Goal: Information Seeking & Learning: Learn about a topic

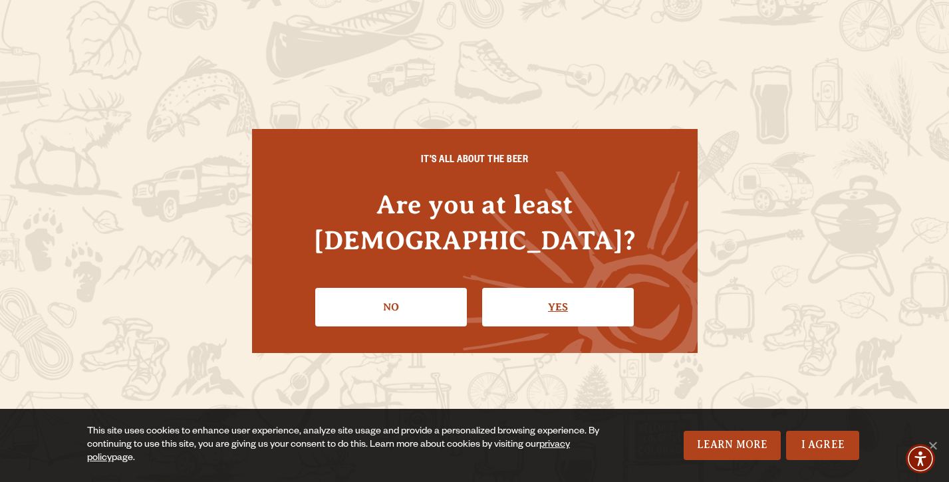
click at [560, 292] on link "Yes" at bounding box center [558, 307] width 152 height 39
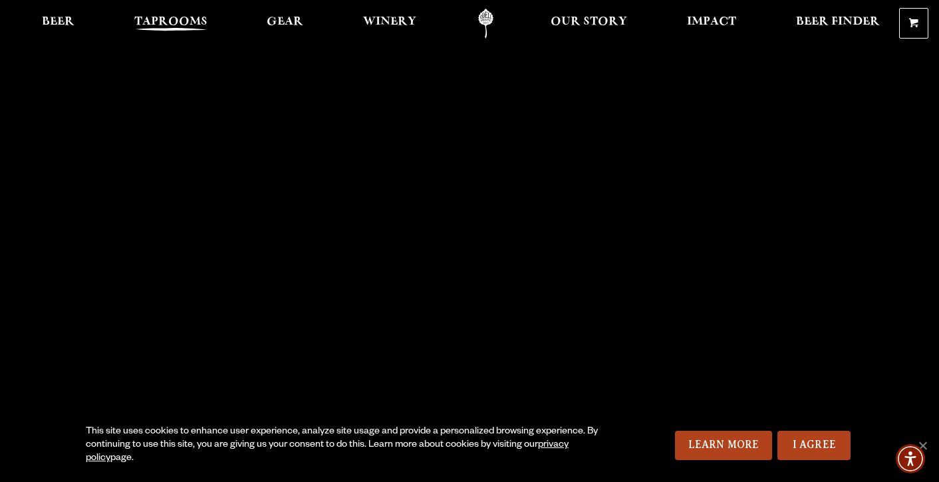
click at [188, 17] on span "Taprooms" at bounding box center [170, 22] width 73 height 11
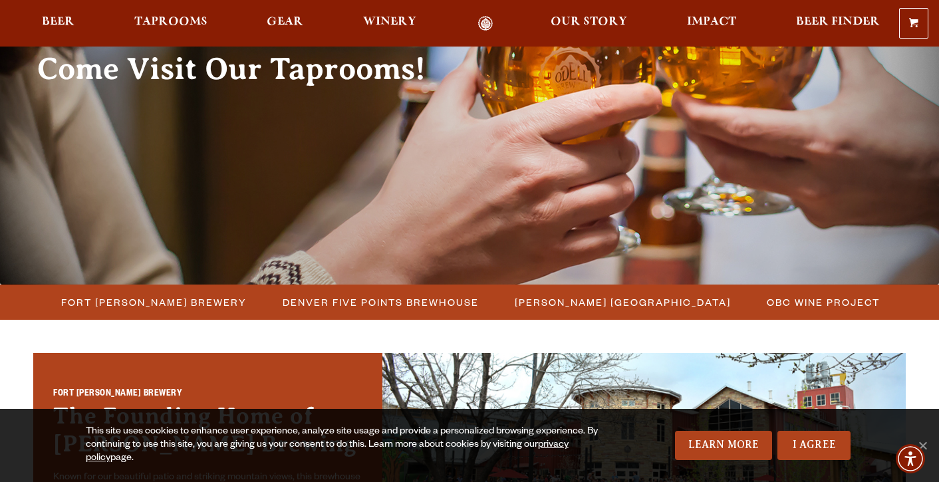
scroll to position [153, 0]
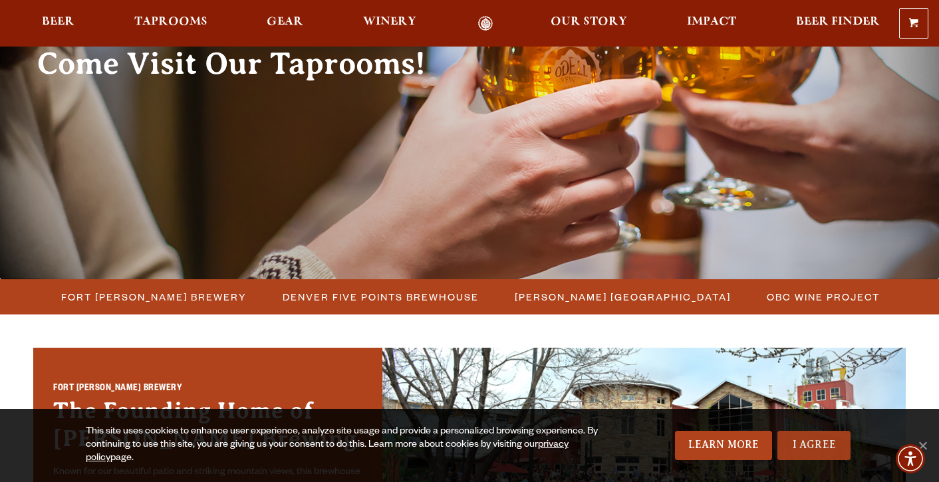
click at [815, 439] on link "I Agree" at bounding box center [813, 445] width 73 height 29
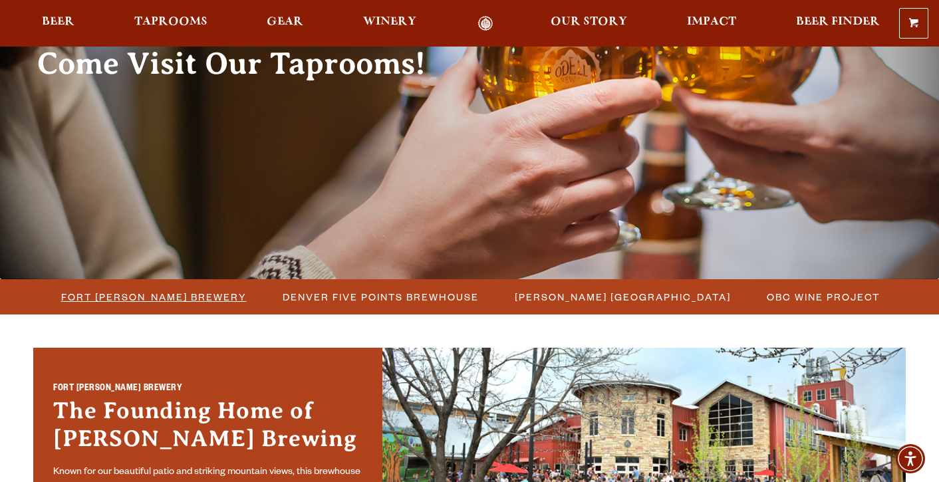
click at [179, 297] on span "Fort [PERSON_NAME] Brewery" at bounding box center [154, 296] width 186 height 19
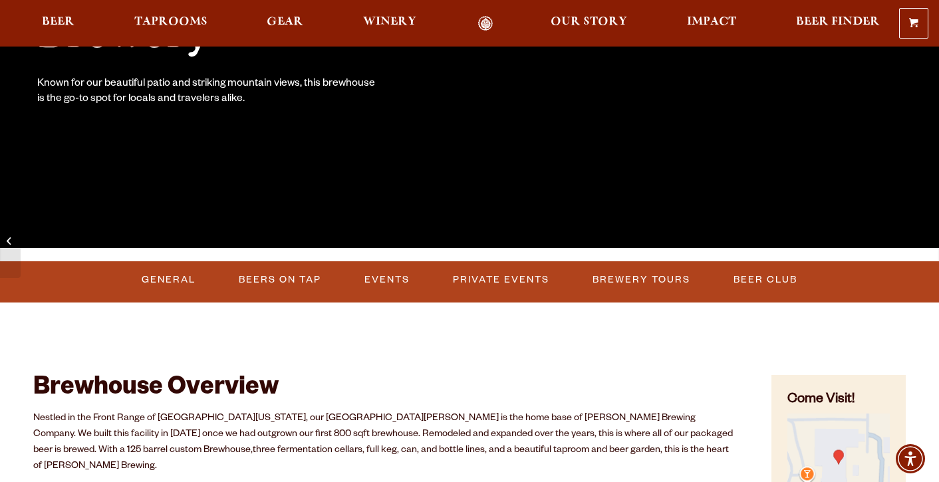
scroll to position [281, 0]
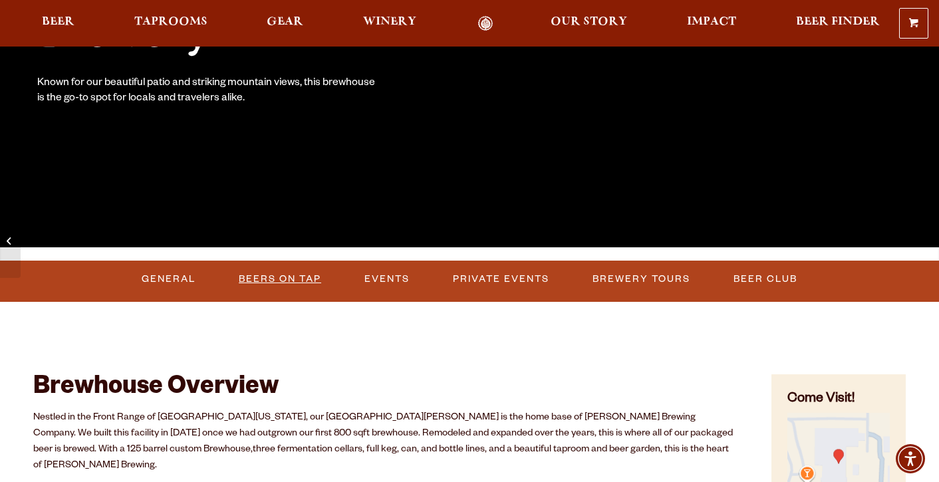
click at [289, 283] on link "Beers on Tap" at bounding box center [279, 279] width 93 height 31
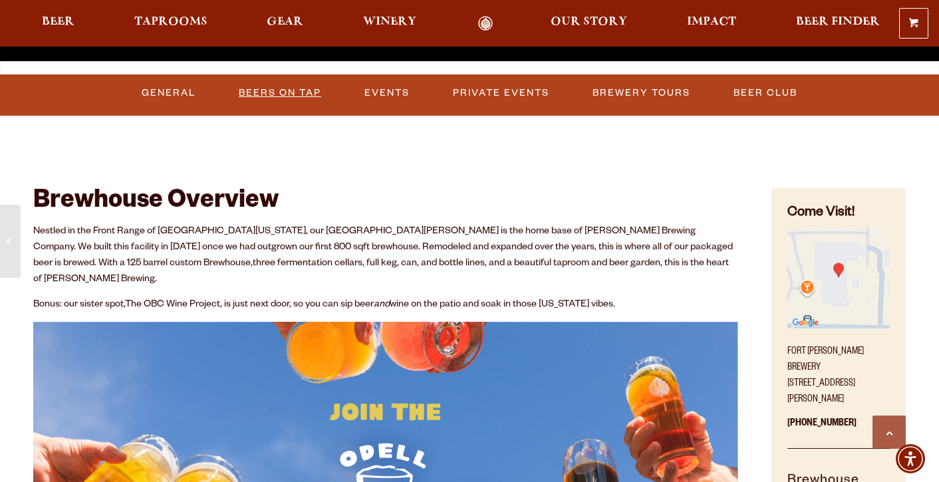
scroll to position [466, 0]
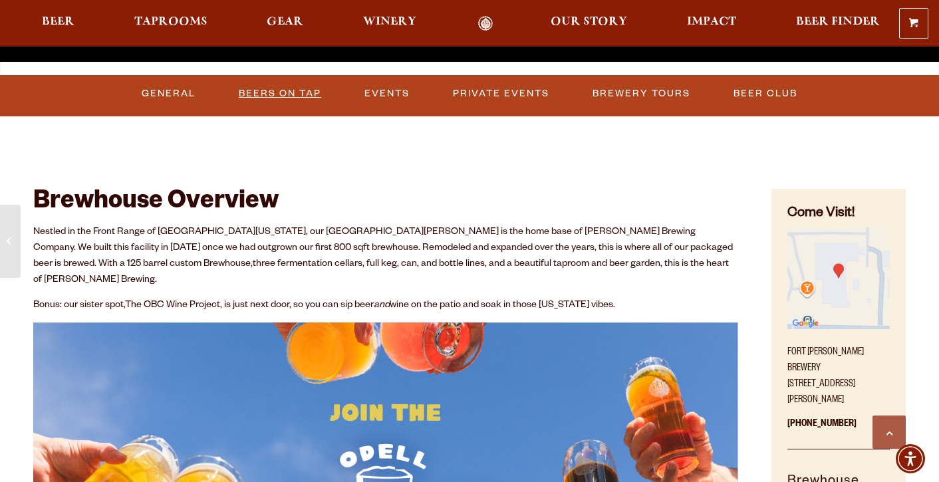
click at [286, 96] on link "Beers on Tap" at bounding box center [279, 93] width 93 height 31
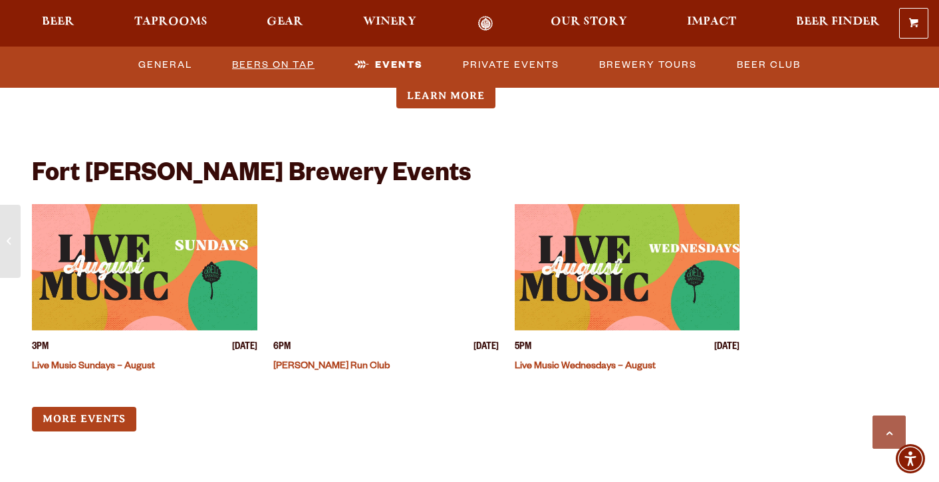
scroll to position [3201, 0]
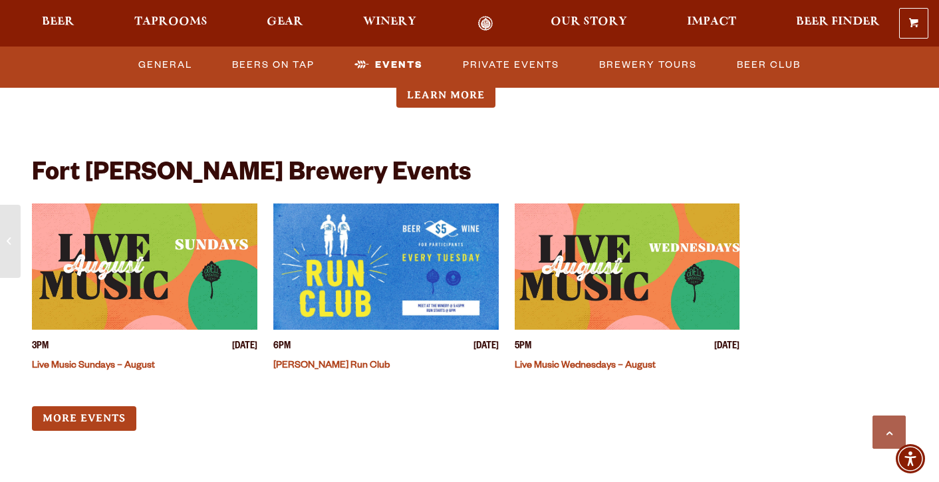
click at [610, 274] on img "View event details" at bounding box center [627, 266] width 225 height 126
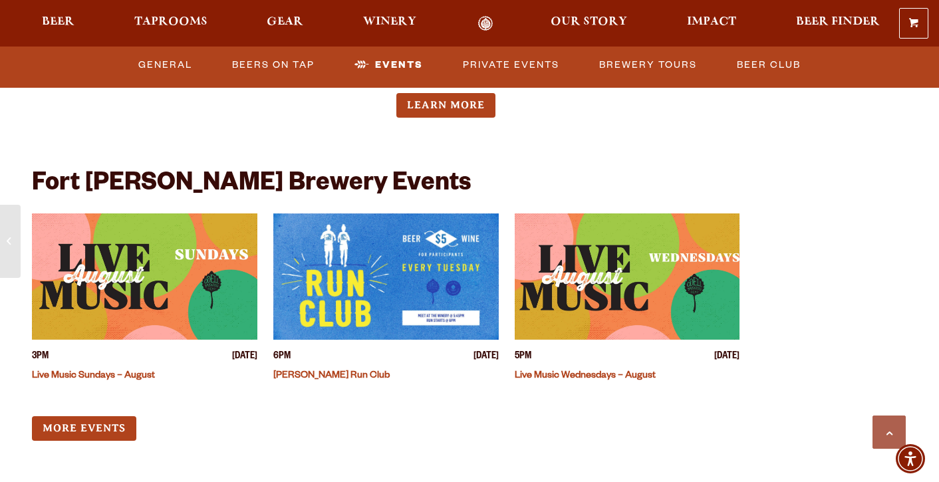
click at [372, 124] on div "Wednesday August 20, 2025 5PM-7PM Live Music Wednesdays – August Join us every …" at bounding box center [385, 38] width 707 height 265
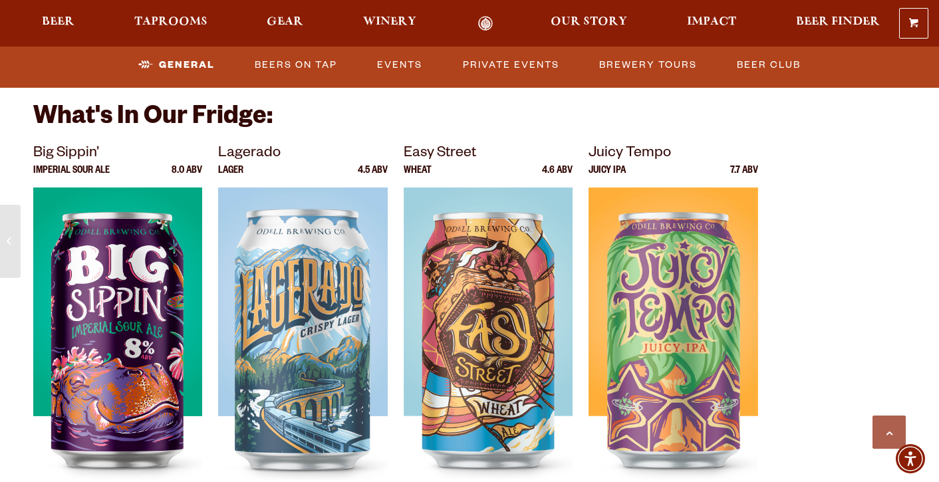
scroll to position [2470, 0]
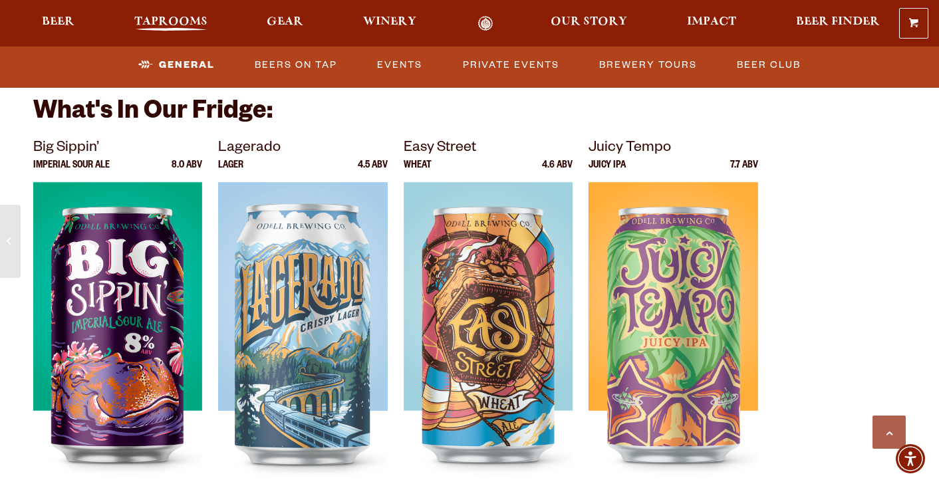
click at [170, 20] on span "Taprooms" at bounding box center [170, 22] width 73 height 11
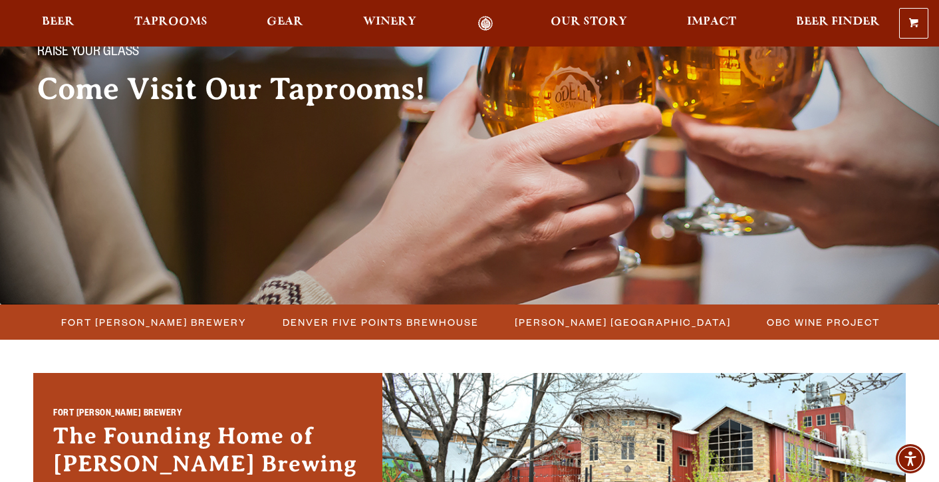
scroll to position [127, 0]
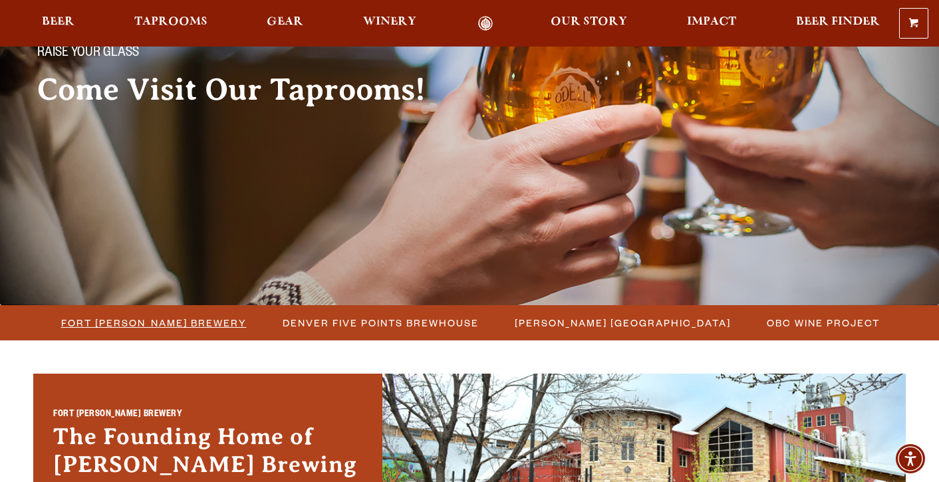
click at [154, 324] on span "Fort [PERSON_NAME] Brewery" at bounding box center [154, 322] width 186 height 19
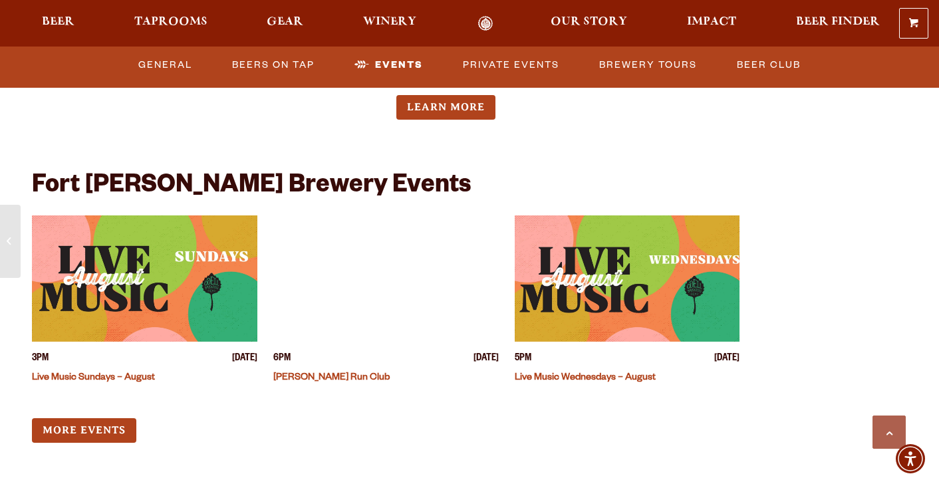
scroll to position [3189, 0]
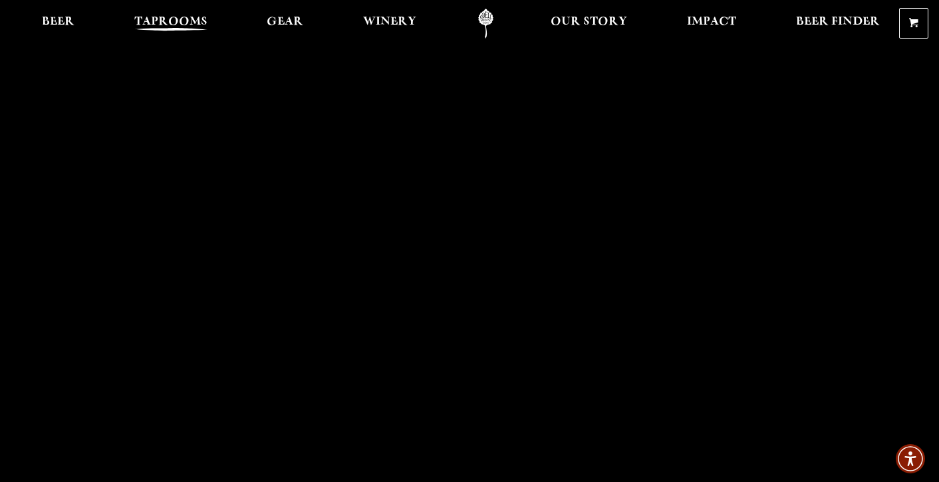
click at [167, 27] on span "Taprooms" at bounding box center [170, 22] width 73 height 11
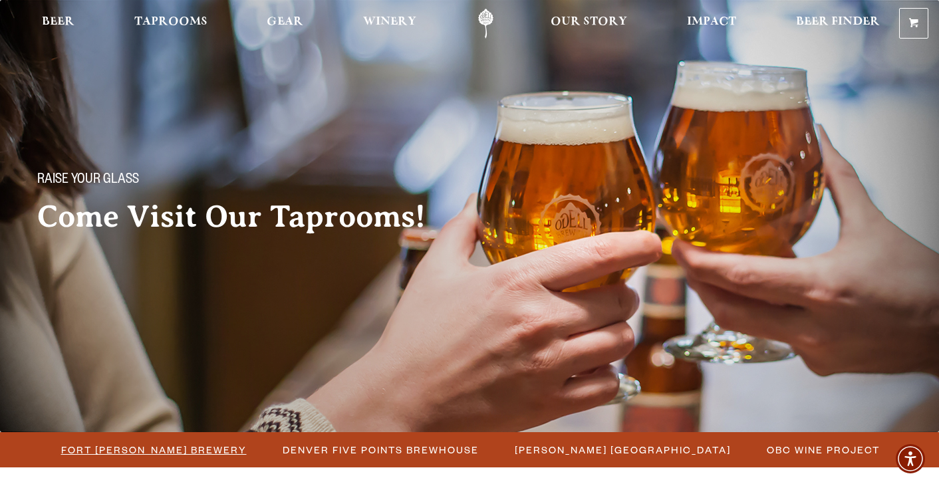
click at [196, 450] on span "Fort [PERSON_NAME] Brewery" at bounding box center [154, 449] width 186 height 19
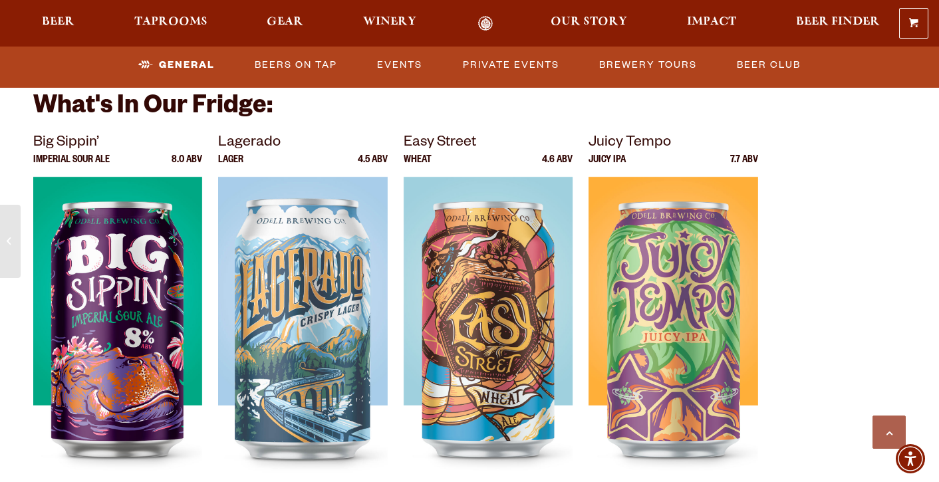
scroll to position [2476, 0]
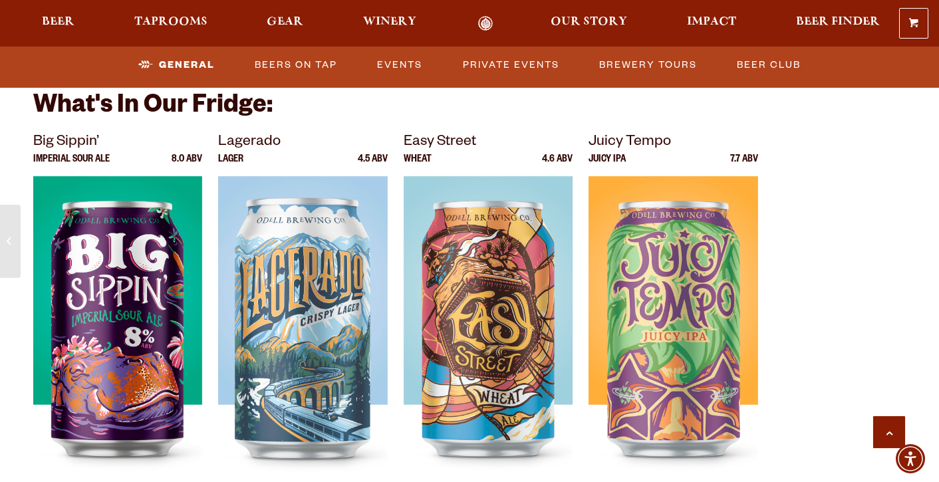
click at [885, 428] on link "Scroll to top" at bounding box center [888, 432] width 33 height 33
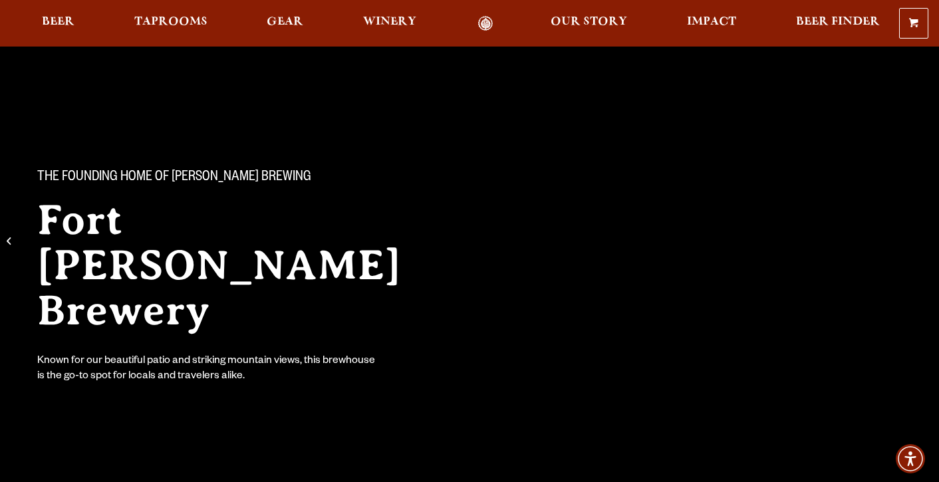
scroll to position [0, 0]
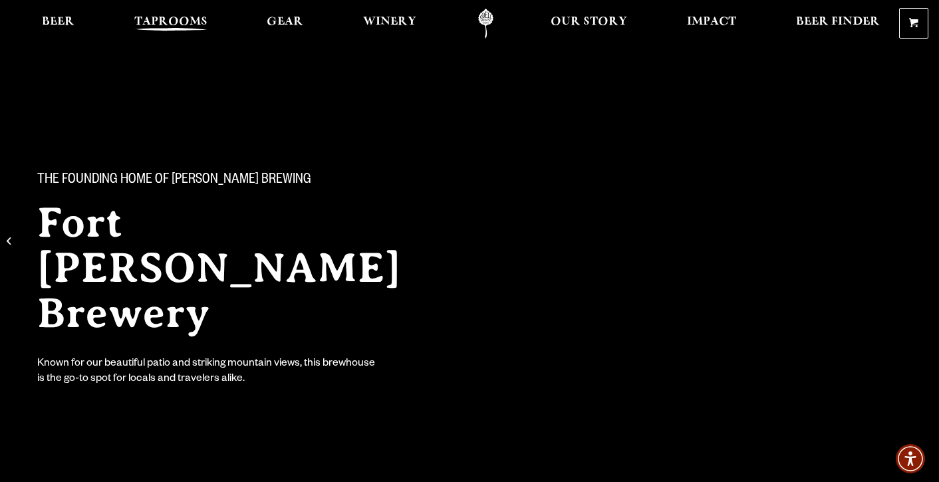
click at [188, 17] on span "Taprooms" at bounding box center [170, 22] width 73 height 11
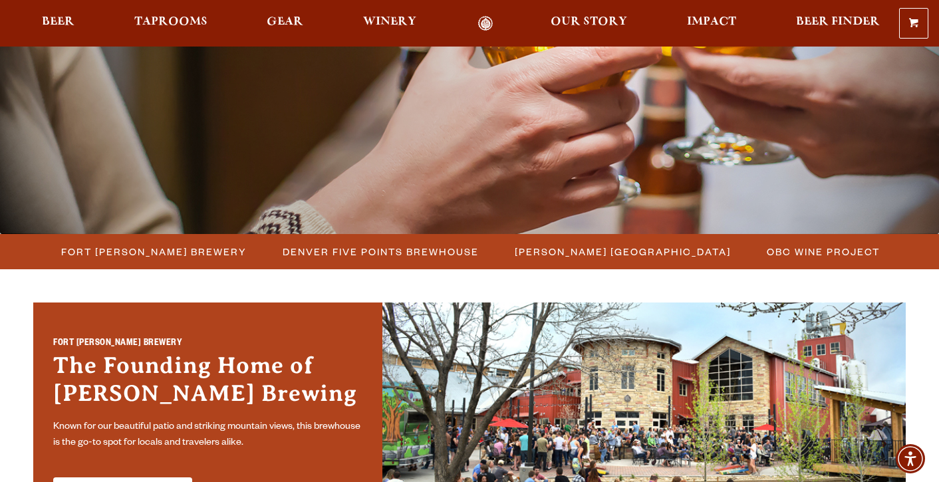
scroll to position [201, 0]
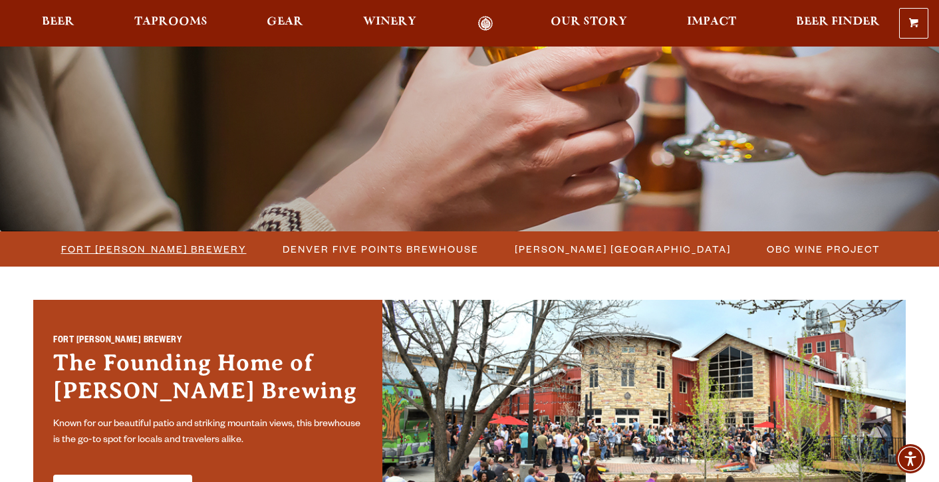
click at [184, 247] on span "Fort [PERSON_NAME] Brewery" at bounding box center [154, 248] width 186 height 19
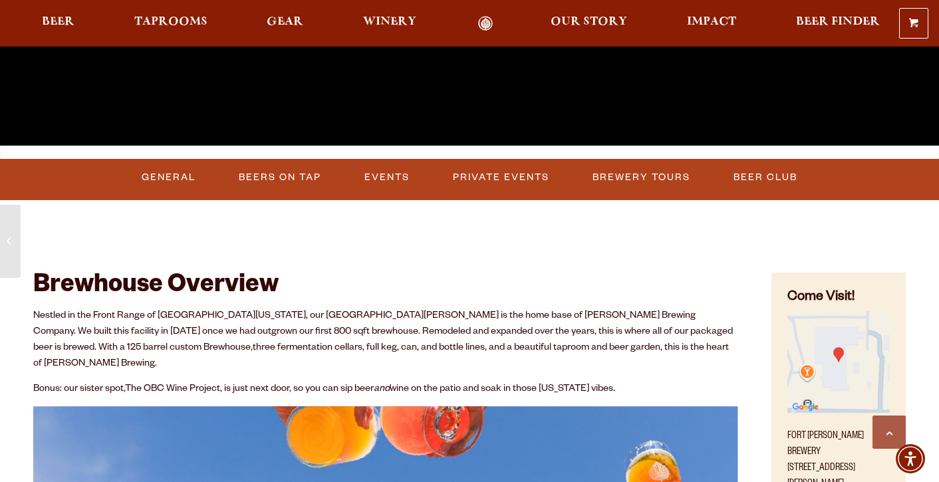
scroll to position [382, 0]
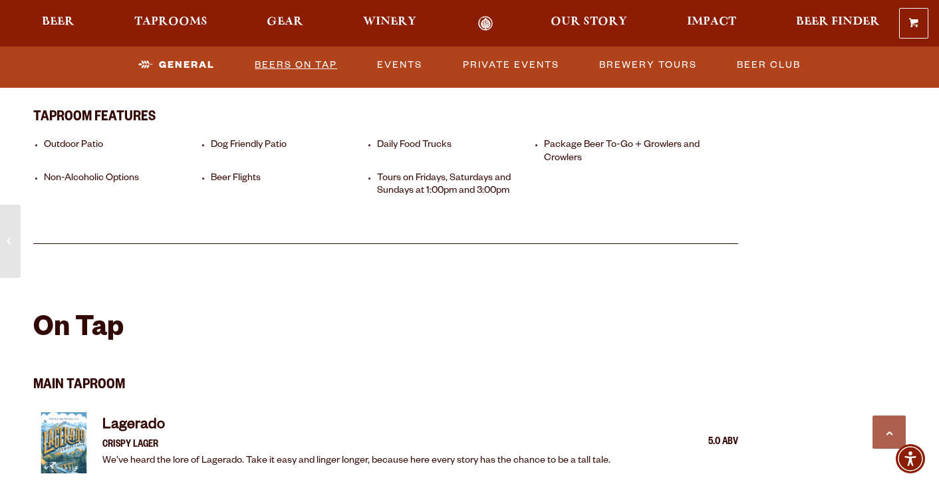
click at [289, 64] on link "Beers on Tap" at bounding box center [295, 65] width 93 height 31
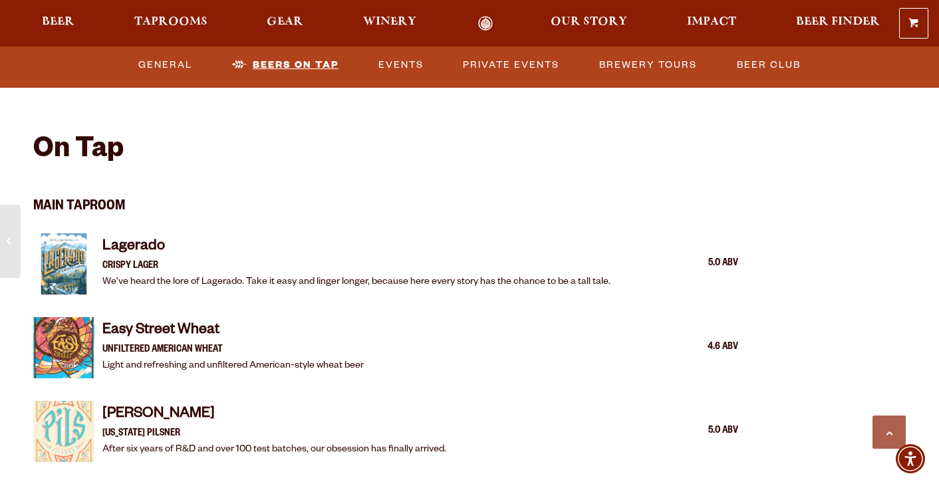
scroll to position [1237, 0]
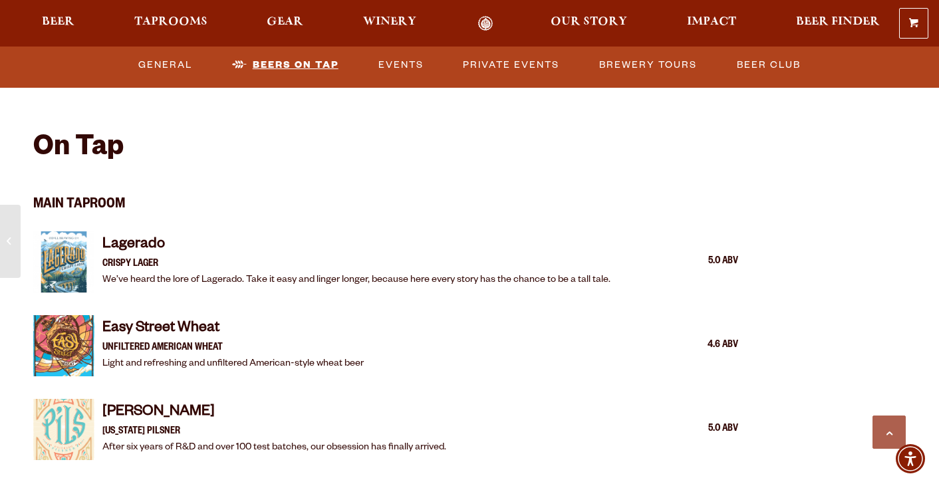
click at [289, 64] on link "Beers on Tap" at bounding box center [285, 65] width 117 height 31
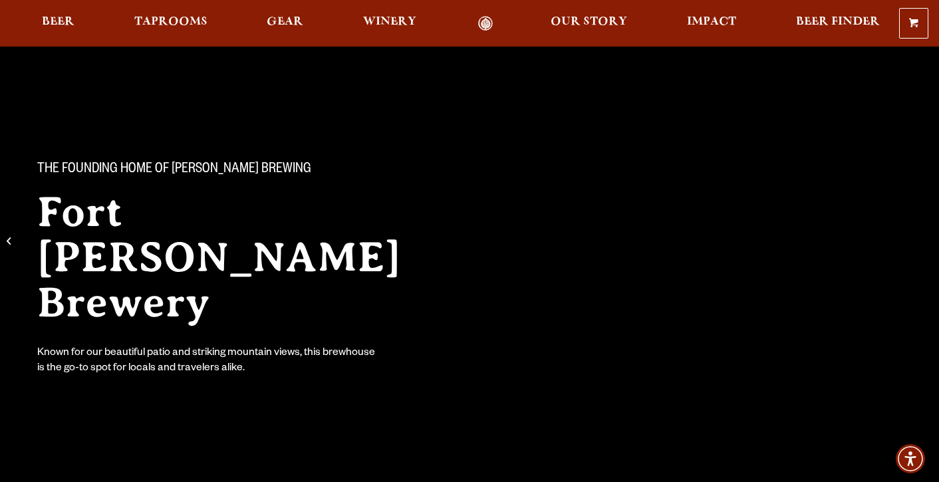
scroll to position [0, 0]
